Goal: Task Accomplishment & Management: Use online tool/utility

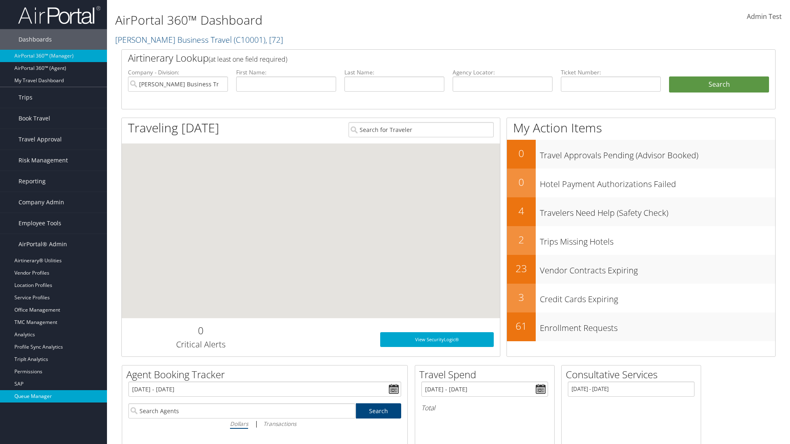
click at [53, 397] on link "Queue Manager" at bounding box center [53, 396] width 107 height 12
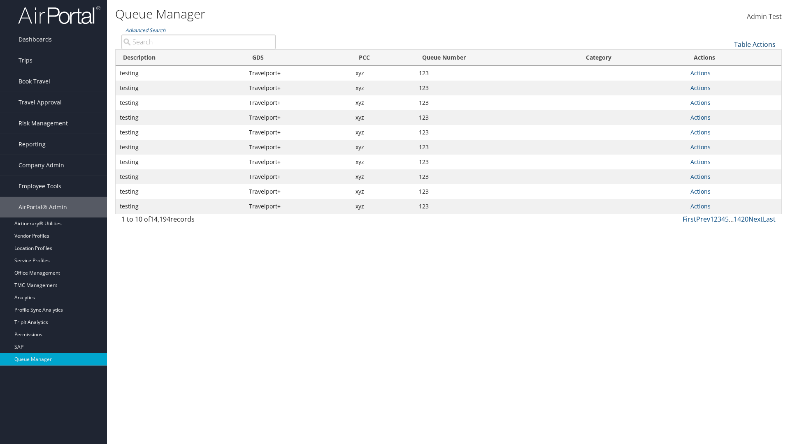
click at [754, 44] on link "Table Actions" at bounding box center [755, 44] width 42 height 9
click at [727, 57] on link "View Errors" at bounding box center [727, 57] width 108 height 14
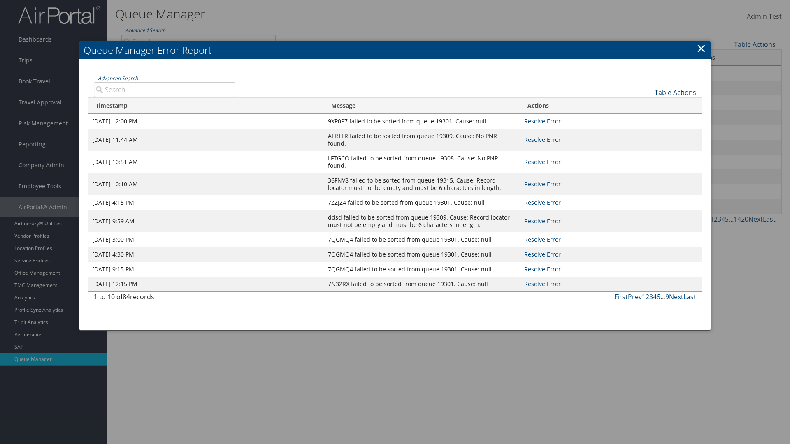
click at [675, 92] on link "Table Actions" at bounding box center [675, 92] width 42 height 9
click at [647, 119] on link "Page Length" at bounding box center [648, 119] width 108 height 14
click at [471, 86] on div "Table Actions" at bounding box center [471, 85] width 461 height 23
click at [675, 92] on link "Table Actions" at bounding box center [675, 92] width 42 height 9
click at [118, 78] on link "Advanced Search" at bounding box center [118, 78] width 40 height 7
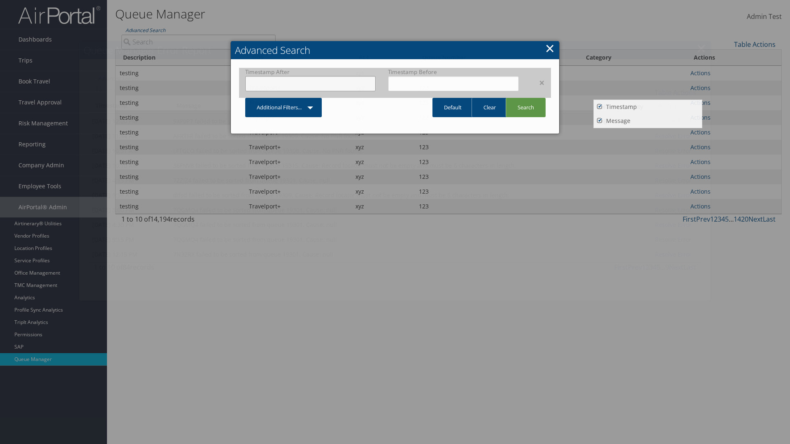
click at [310, 84] on input "text" at bounding box center [310, 83] width 130 height 15
type input "06/29/2024"
click at [453, 84] on input "text" at bounding box center [453, 83] width 130 height 15
type input "08/29/2024"
